Goal: Task Accomplishment & Management: Use online tool/utility

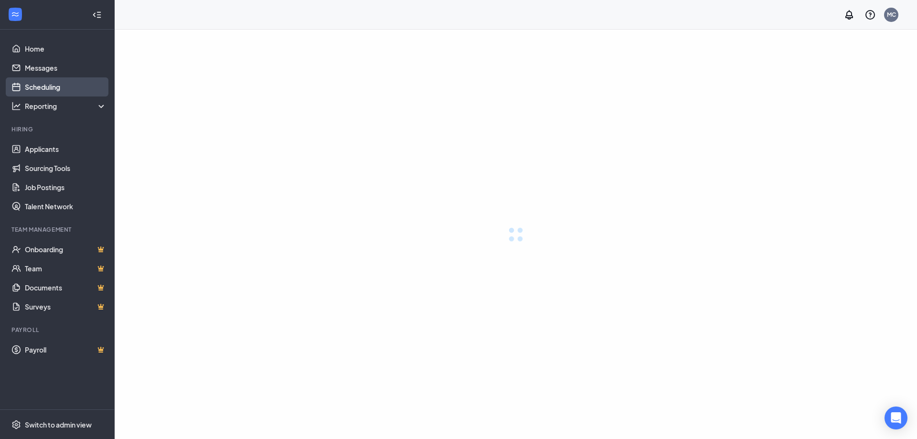
click at [730, 202] on div at bounding box center [516, 234] width 803 height 409
click at [69, 91] on link "Scheduling" at bounding box center [66, 86] width 82 height 19
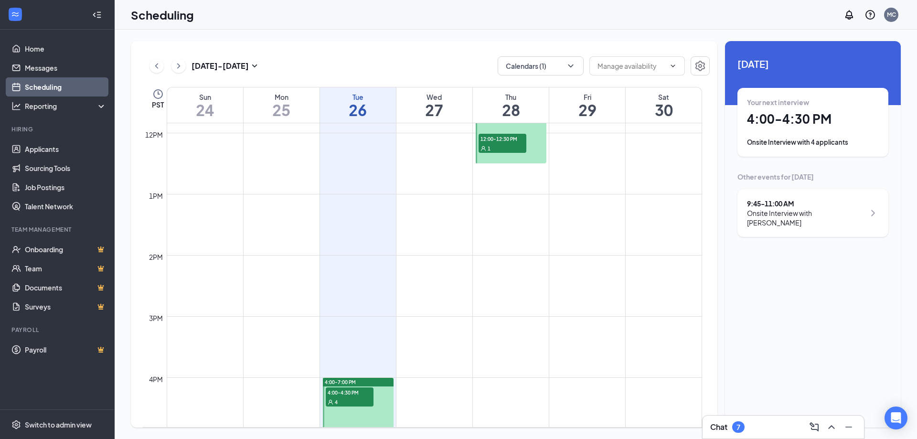
scroll to position [979, 0]
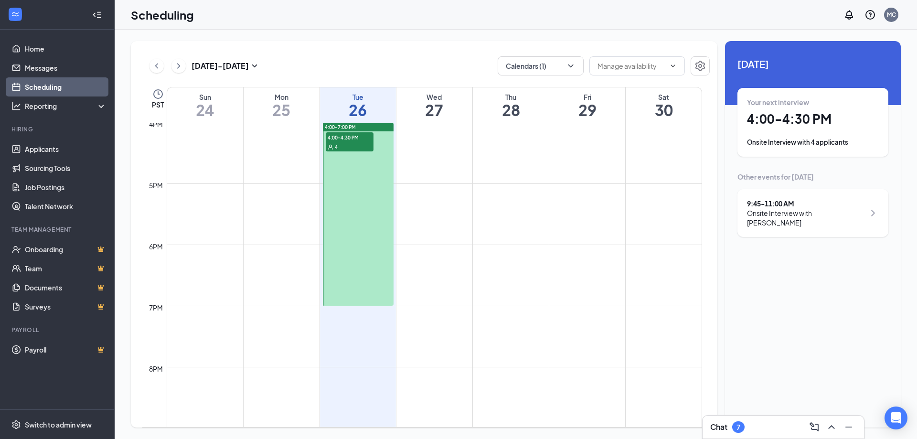
click at [359, 131] on div "4:00-4:30 PM 4" at bounding box center [350, 141] width 50 height 21
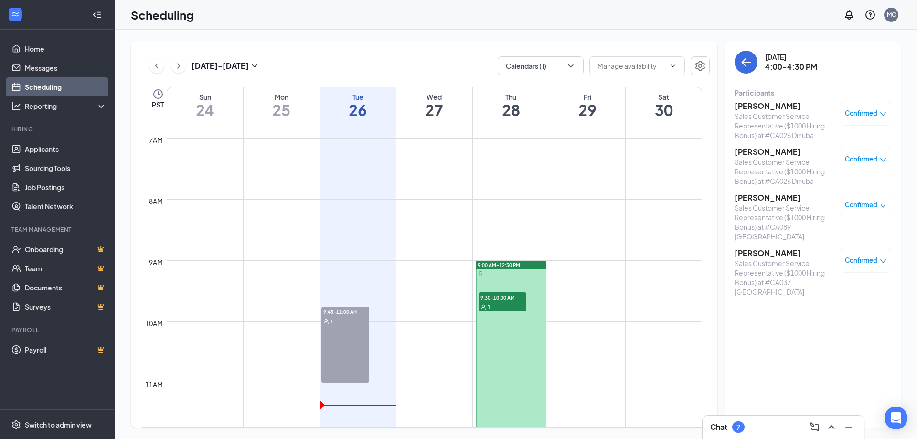
scroll to position [382, 0]
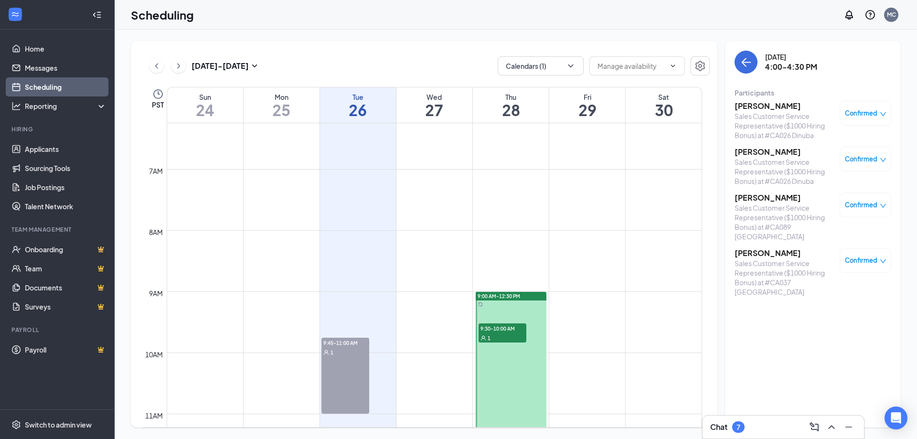
click at [355, 343] on span "9:45-11:00 AM" at bounding box center [346, 343] width 48 height 10
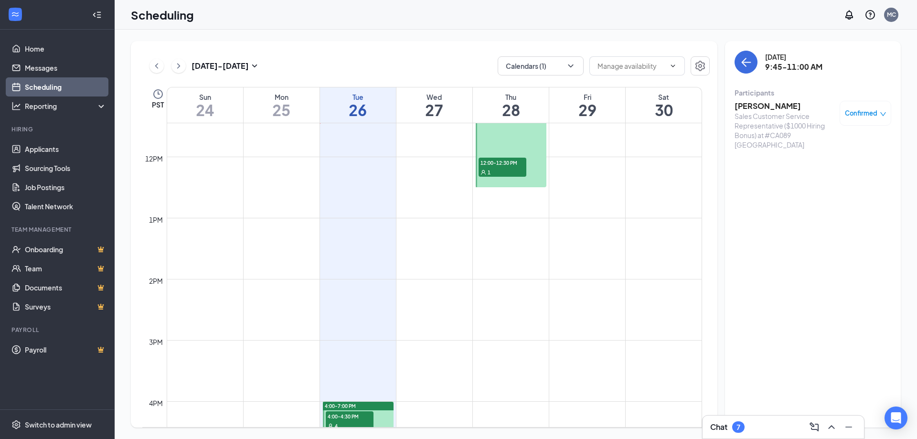
scroll to position [892, 0]
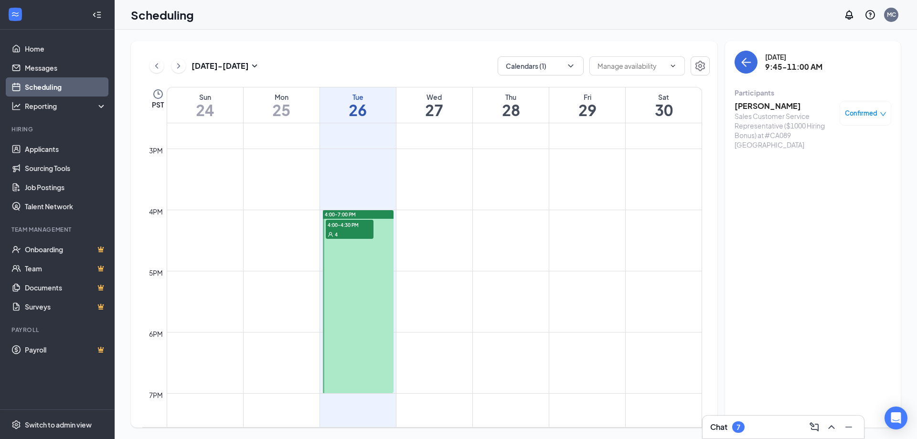
click at [347, 226] on span "4:00-4:30 PM" at bounding box center [350, 225] width 48 height 10
